Goal: Information Seeking & Learning: Learn about a topic

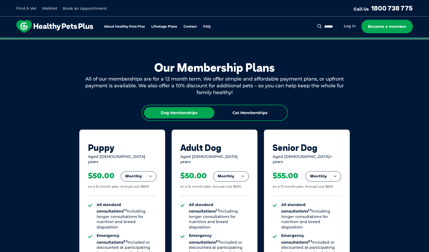
scroll to position [341, 0]
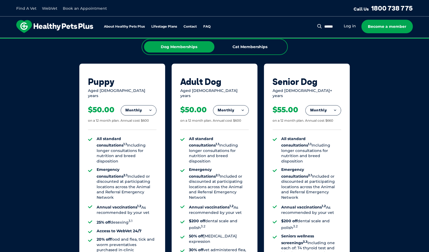
click at [147, 110] on button "Monthly" at bounding box center [138, 111] width 35 height 10
click at [145, 116] on li "Fortnightly" at bounding box center [138, 121] width 35 height 13
click at [167, 126] on div "Puppy Aged [DEMOGRAPHIC_DATA] years Fortnightly Fortnightly Monthly Yearly $23.…" at bounding box center [214, 197] width 271 height 266
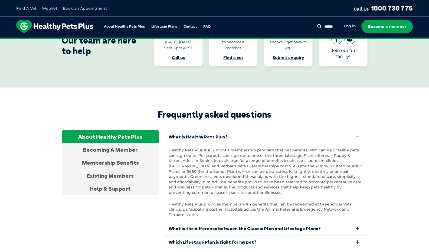
scroll to position [961, 0]
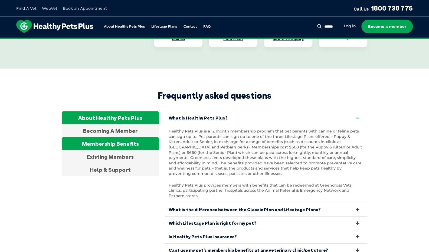
click at [124, 140] on div "Membership Benefits" at bounding box center [110, 143] width 97 height 13
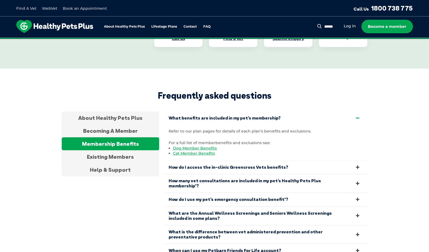
click at [281, 178] on link "How many vet consultations are included in my pet’s Healthy Pets Plus membershi…" at bounding box center [266, 183] width 203 height 18
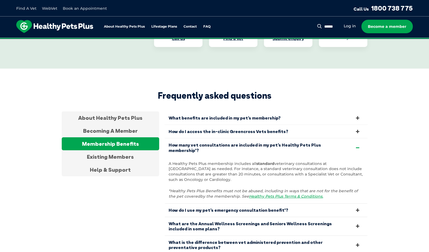
click at [345, 142] on link "How many vet consultations are included in my pet’s Healthy Pets Plus membershi…" at bounding box center [266, 148] width 203 height 18
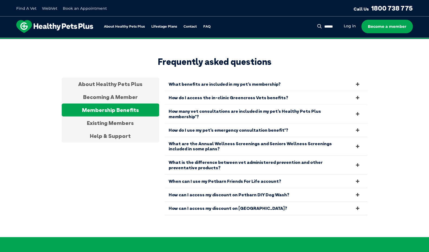
scroll to position [995, 0]
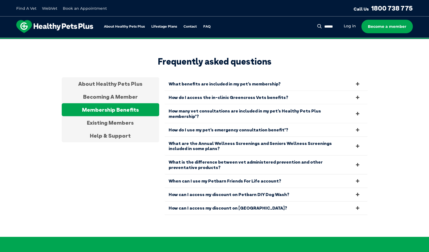
click at [322, 175] on link "When can I use my Petbarn Friends For Life account?" at bounding box center [266, 181] width 203 height 13
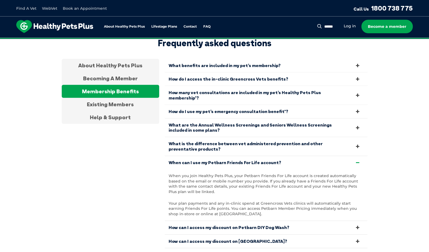
scroll to position [1041, 0]
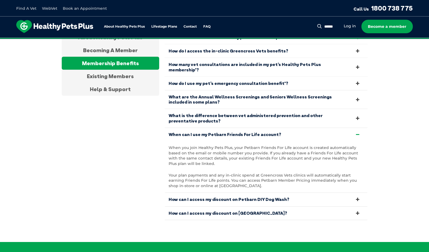
click at [324, 193] on link "How can I access my discount on Petbarn DIY Dog Wash?" at bounding box center [266, 199] width 203 height 13
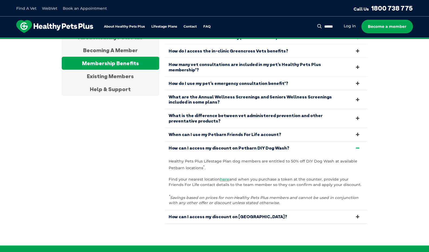
click at [241, 210] on link "How can I access my discount on [GEOGRAPHIC_DATA]?" at bounding box center [266, 216] width 203 height 13
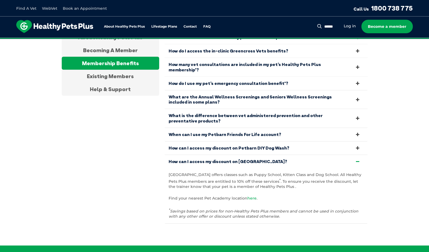
click at [253, 196] on link "here" at bounding box center [251, 198] width 9 height 5
